Goal: Information Seeking & Learning: Get advice/opinions

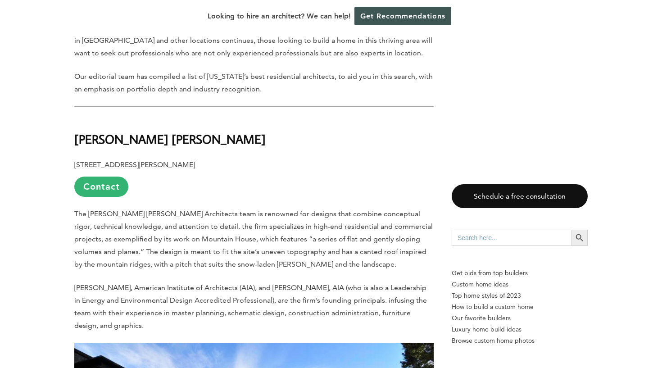
scroll to position [486, 0]
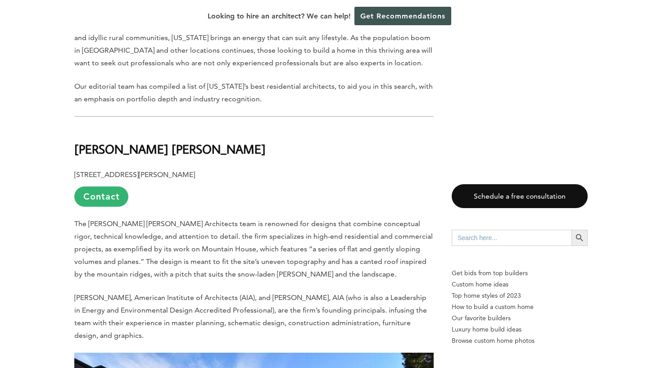
click at [148, 153] on b "[PERSON_NAME] [PERSON_NAME]" at bounding box center [169, 149] width 191 height 16
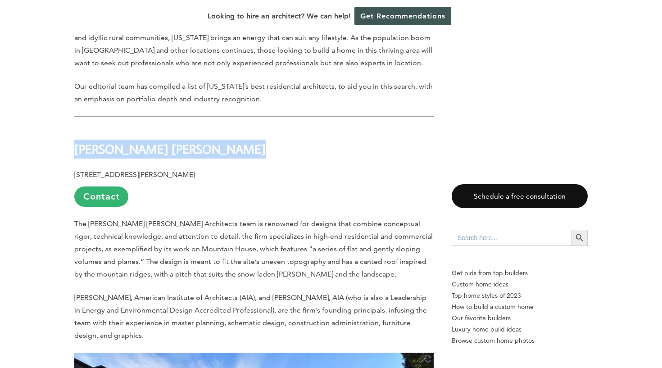
click at [148, 153] on b "[PERSON_NAME] [PERSON_NAME]" at bounding box center [169, 149] width 191 height 16
copy div "[PERSON_NAME] [PERSON_NAME]"
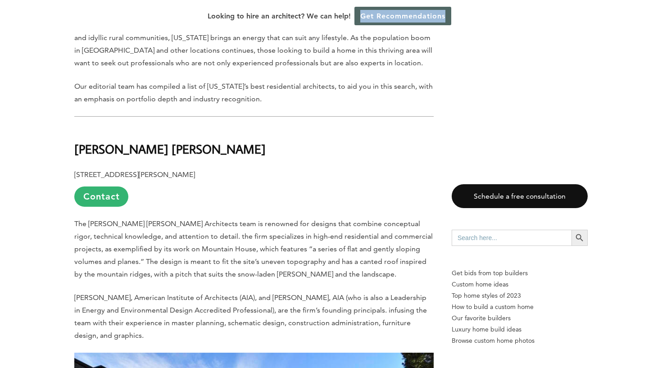
click at [389, 18] on link "Get Recommendations" at bounding box center [402, 16] width 97 height 18
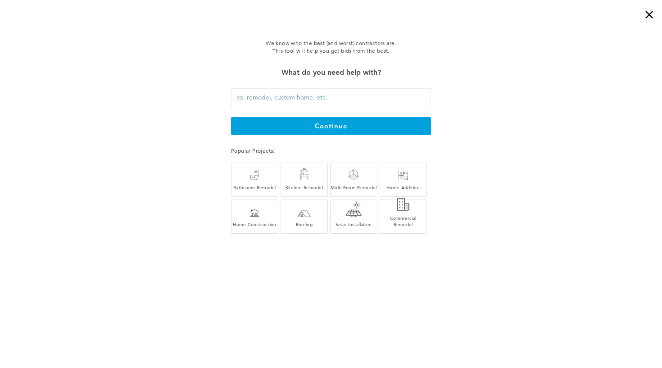
click at [322, 94] on input "text" at bounding box center [331, 98] width 200 height 20
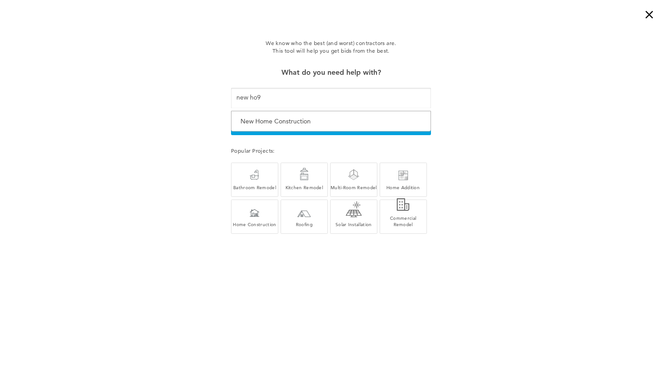
type input "new ho9"
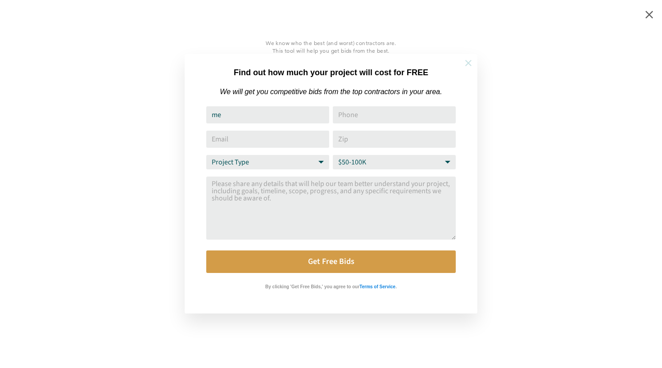
type input "me"
click at [465, 62] on icon at bounding box center [468, 63] width 10 height 10
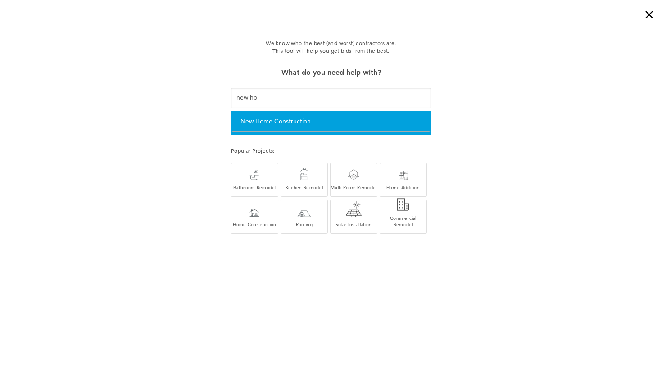
click at [298, 116] on div "New Home Construction" at bounding box center [330, 121] width 181 height 11
type input "New Home Construction"
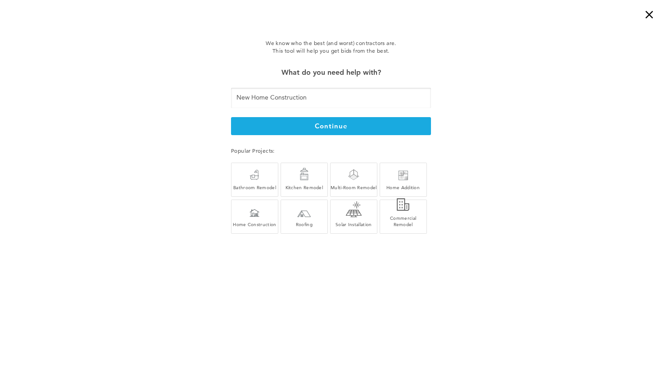
click at [316, 131] on button "continue" at bounding box center [331, 126] width 200 height 18
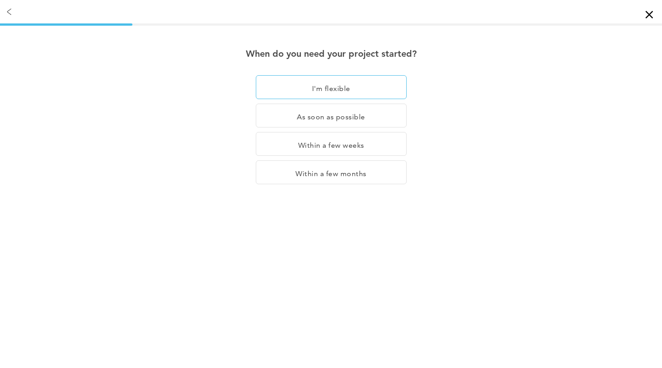
click at [342, 84] on div "I'm flexible" at bounding box center [331, 87] width 151 height 24
